Goal: Navigation & Orientation: Find specific page/section

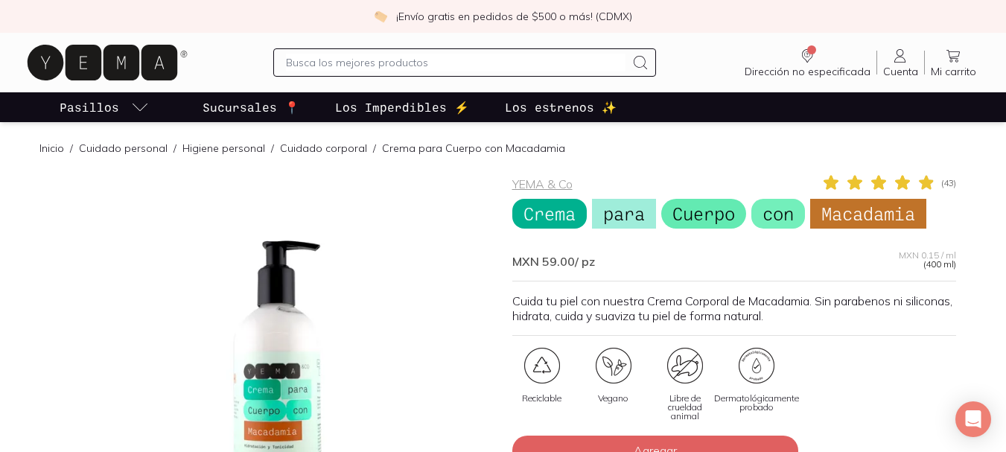
click at [317, 148] on link "Cuidado corporal" at bounding box center [323, 147] width 87 height 13
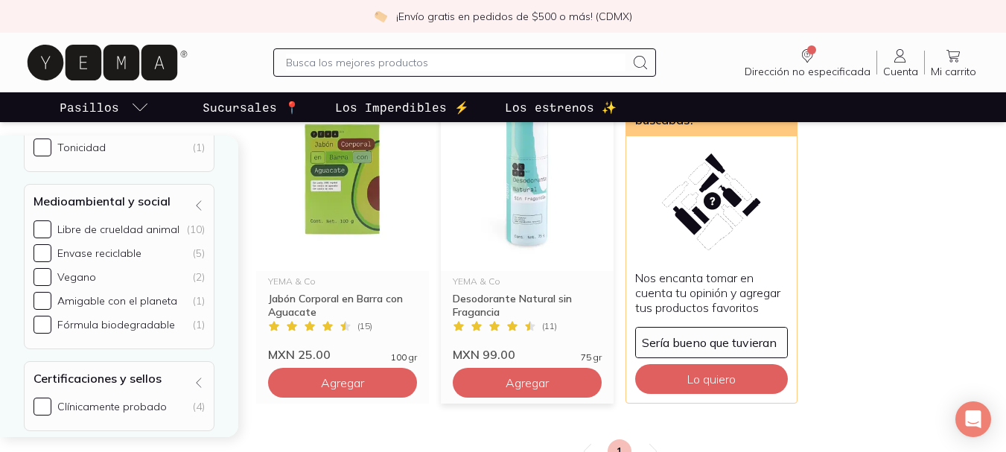
scroll to position [1861, 0]
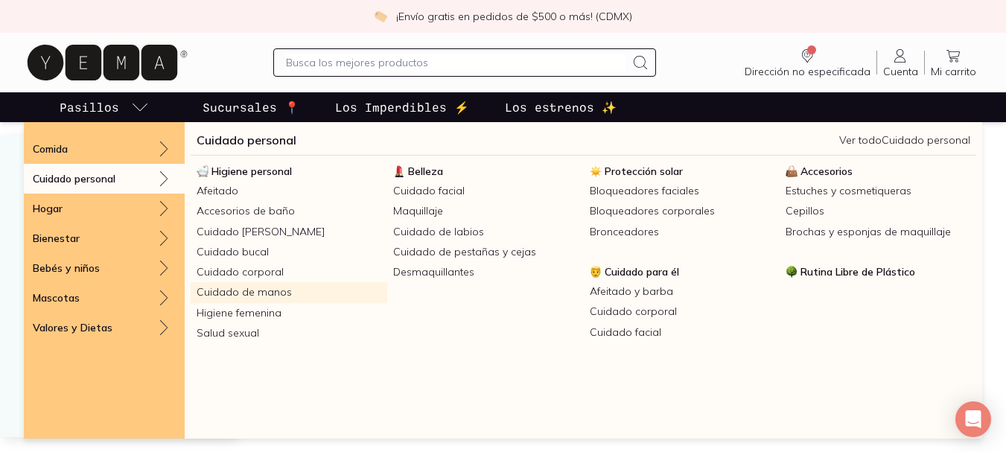
click at [274, 286] on link "Cuidado de manos" at bounding box center [289, 292] width 197 height 20
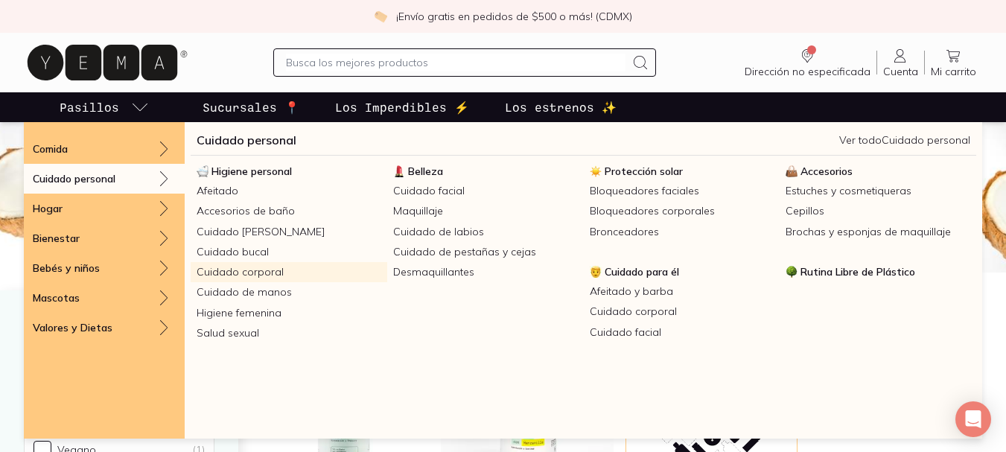
click at [260, 278] on link "Cuidado corporal" at bounding box center [289, 272] width 197 height 20
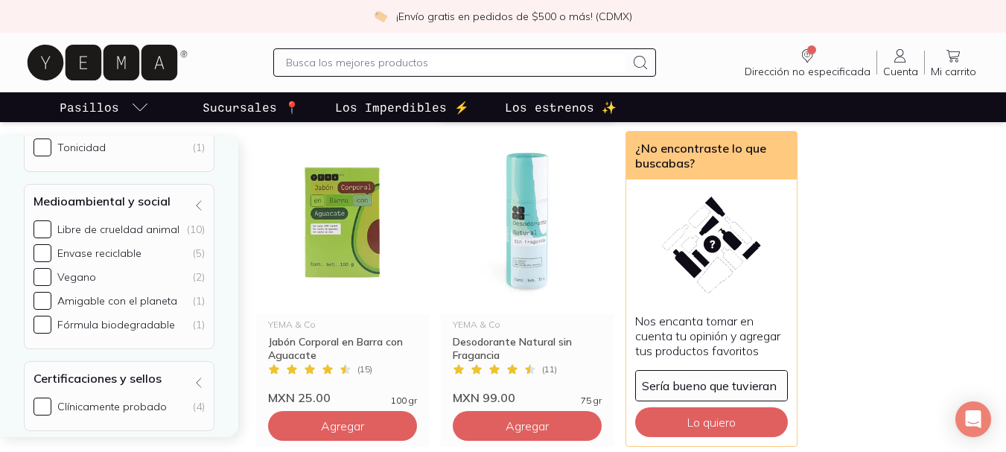
scroll to position [1861, 0]
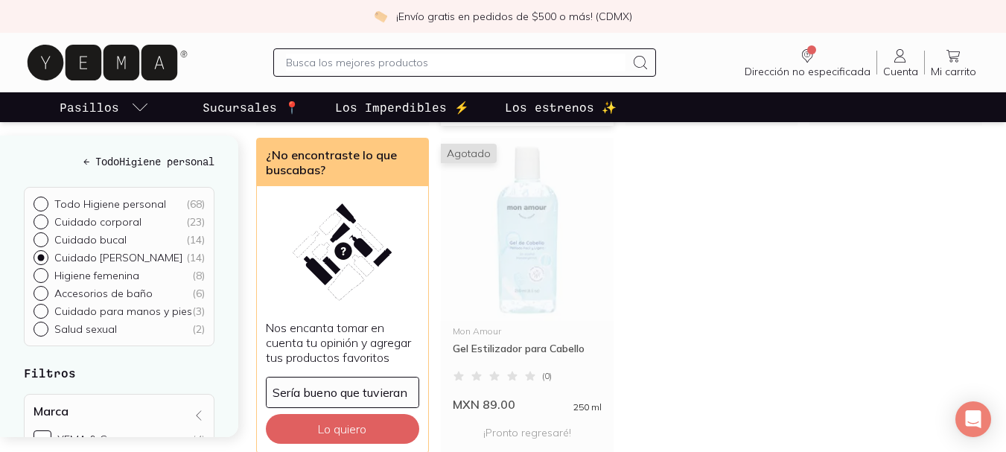
scroll to position [1265, 0]
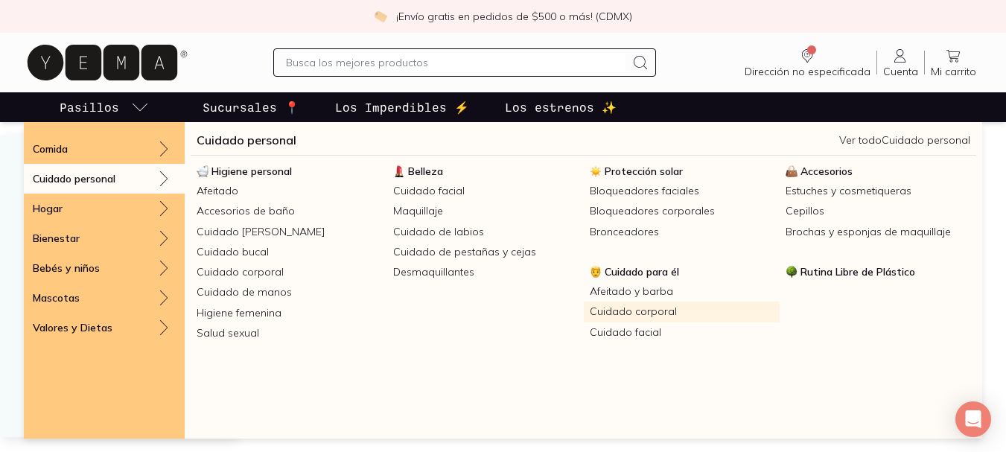
click at [660, 315] on link "Cuidado corporal" at bounding box center [682, 311] width 197 height 20
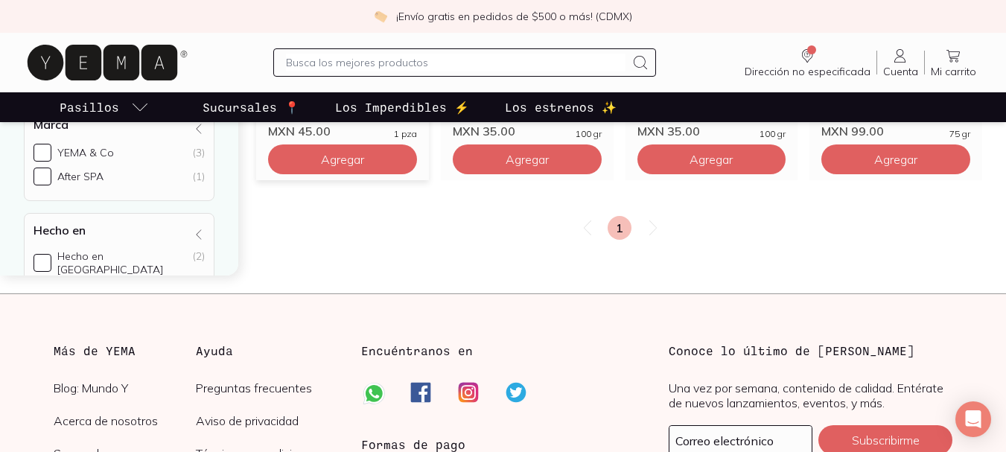
scroll to position [447, 0]
